Goal: Check status

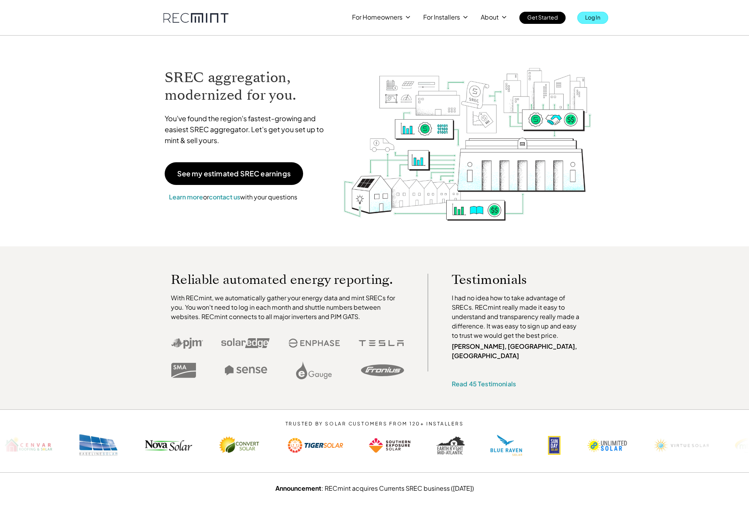
click at [587, 18] on p "Log In" at bounding box center [592, 17] width 15 height 11
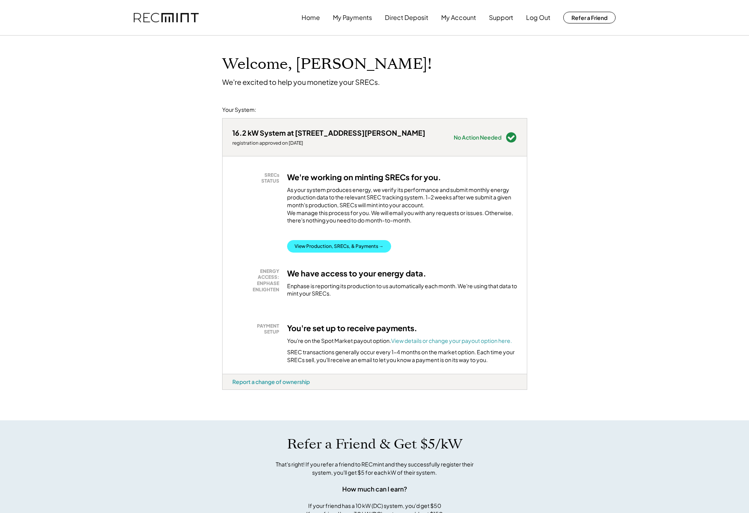
click at [357, 251] on button "View Production, SRECs, & Payments →" at bounding box center [339, 246] width 104 height 13
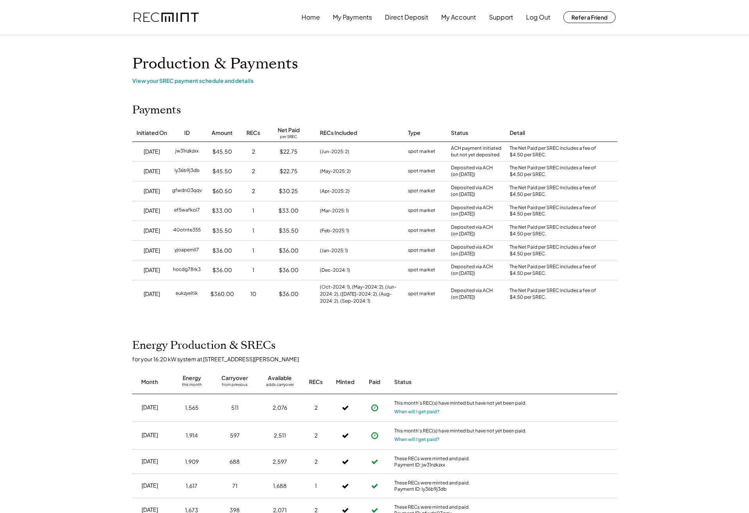
click at [507, 60] on h1 "Production & Payments" at bounding box center [374, 64] width 485 height 18
